Goal: Navigation & Orientation: Find specific page/section

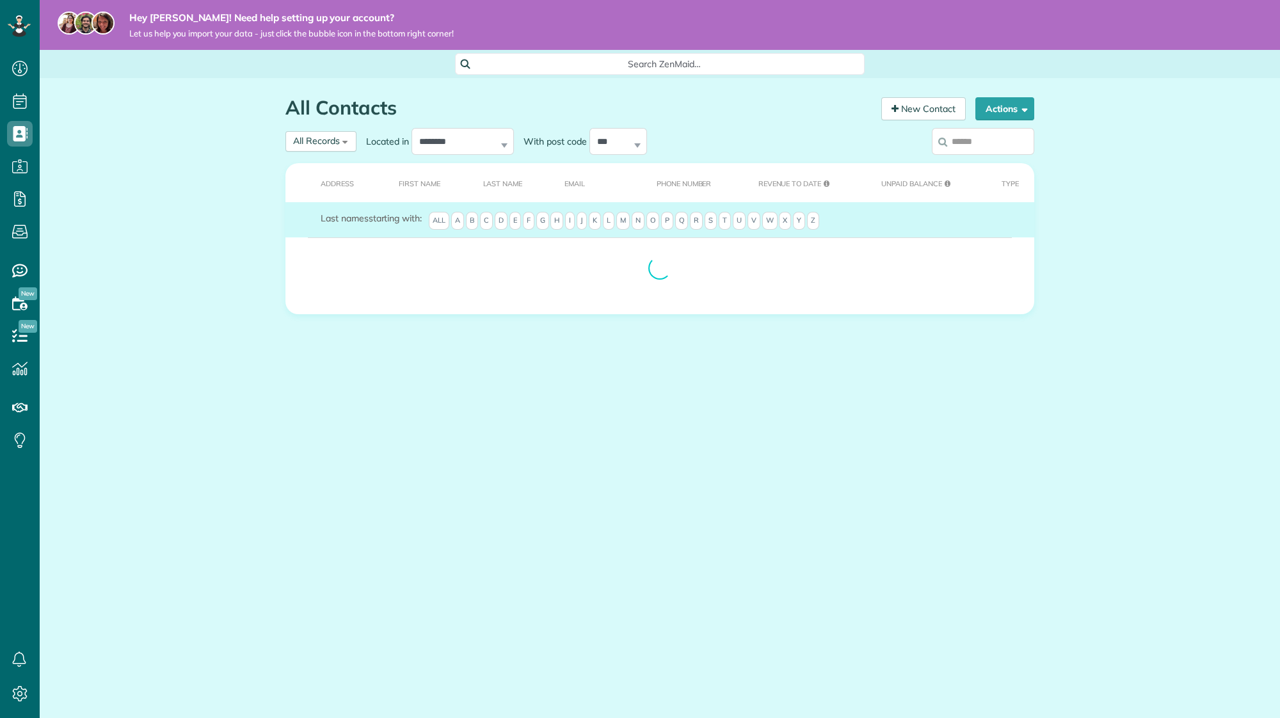
scroll to position [6, 6]
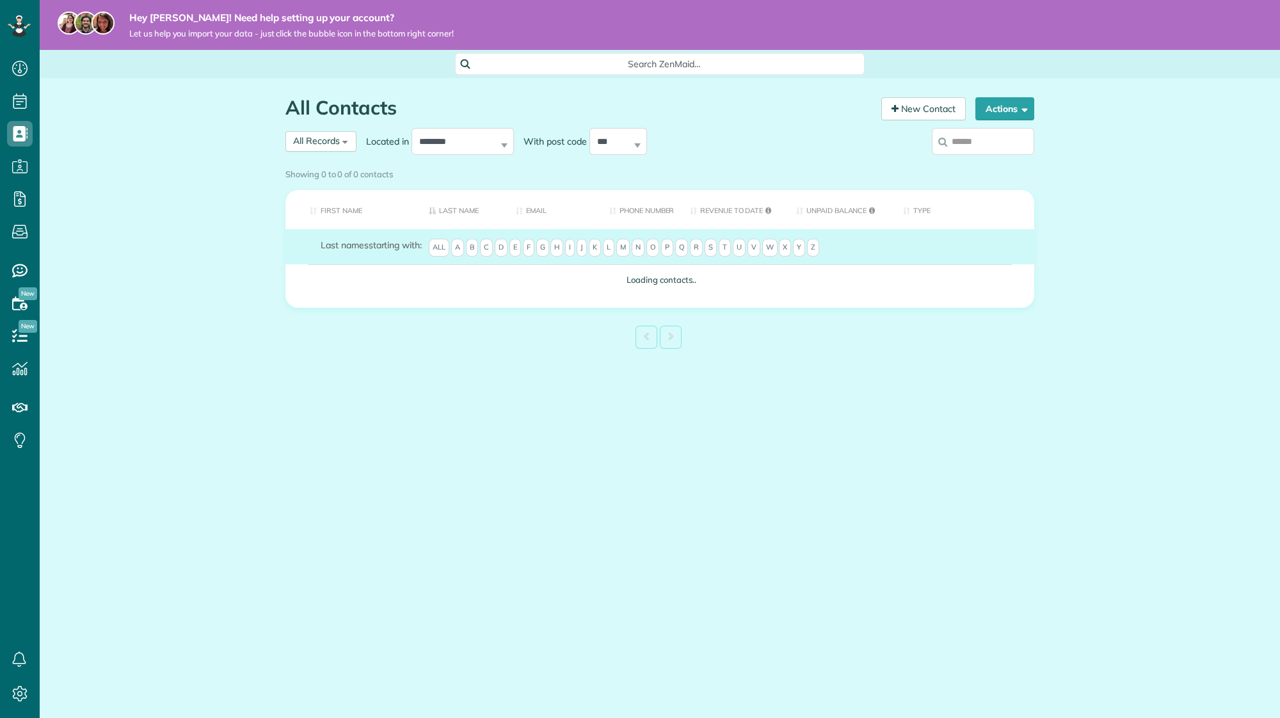
scroll to position [6, 6]
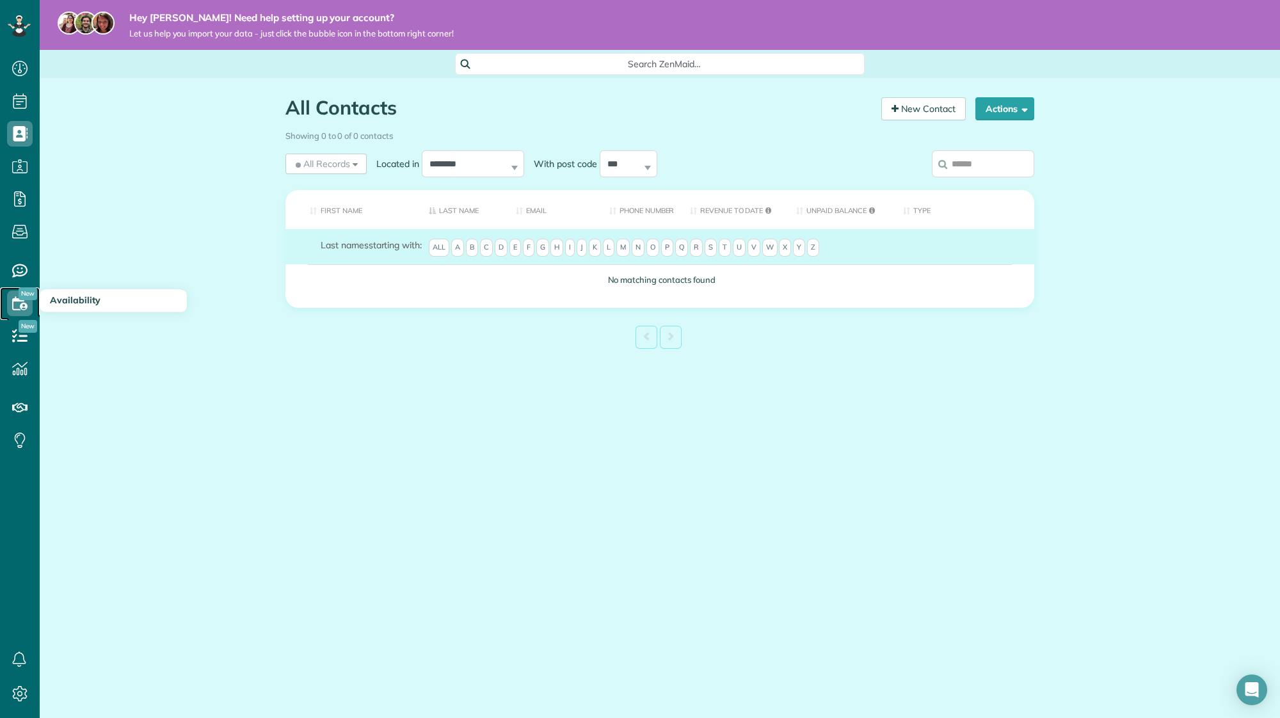
click at [19, 303] on icon at bounding box center [20, 303] width 26 height 26
